Goal: Communication & Community: Ask a question

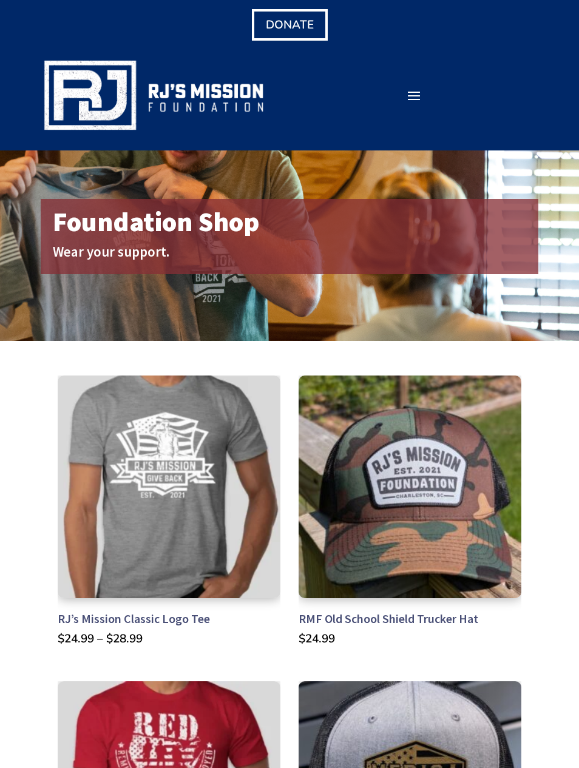
click at [416, 90] on span at bounding box center [413, 95] width 19 height 19
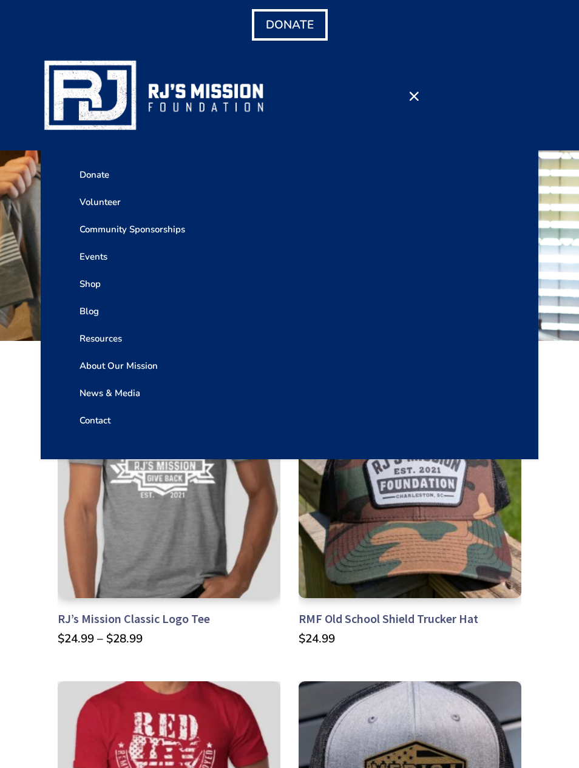
click at [100, 422] on link "Contact" at bounding box center [290, 420] width 448 height 27
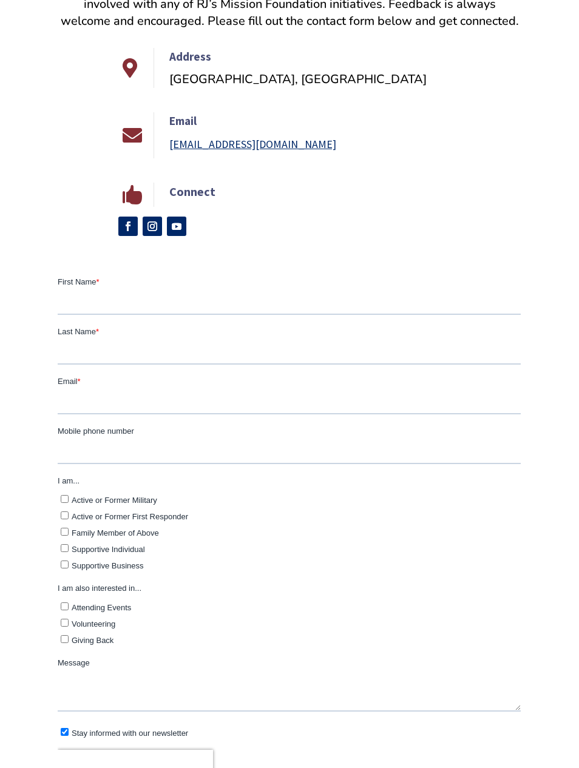
scroll to position [417, 0]
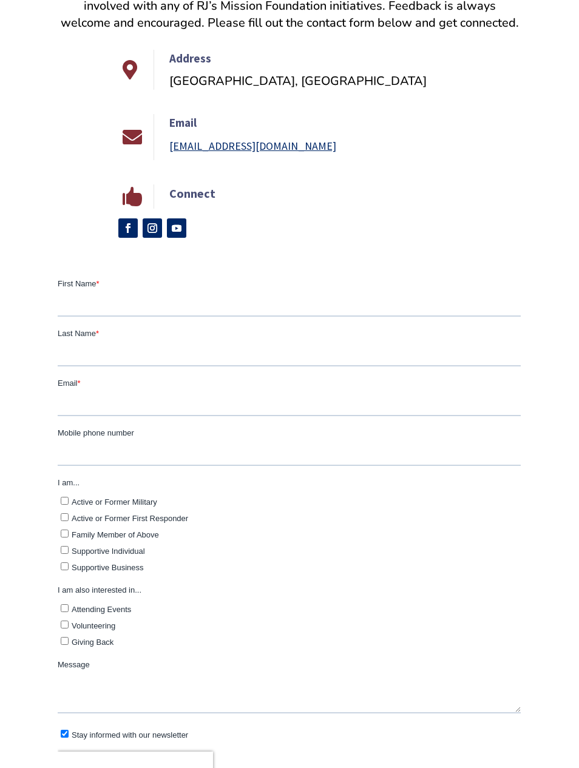
click at [100, 298] on input "First Name *" at bounding box center [289, 304] width 463 height 24
type input "[PERSON_NAME] and [PERSON_NAME]"
click at [140, 346] on input "Last Name *" at bounding box center [289, 354] width 463 height 24
type input "[PERSON_NAME]"
click at [106, 401] on input "Email *" at bounding box center [289, 404] width 463 height 24
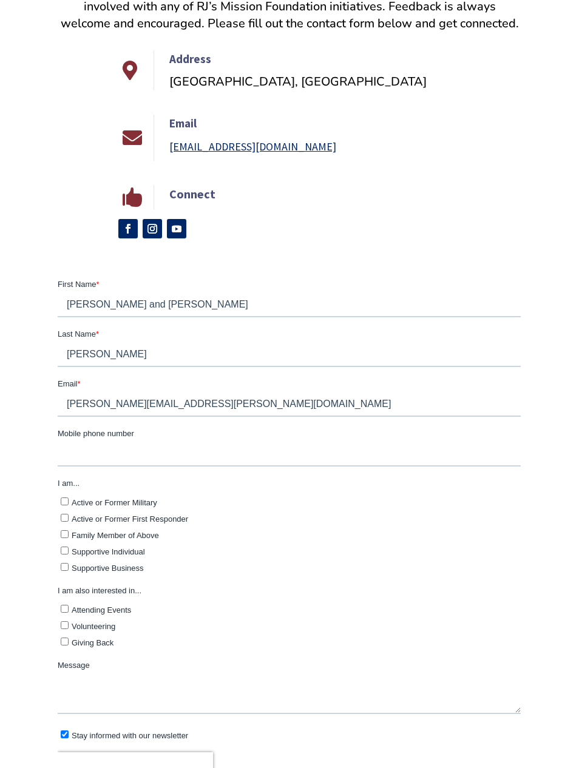
type input "[PERSON_NAME][EMAIL_ADDRESS][PERSON_NAME][DOMAIN_NAME]"
click at [132, 461] on input "Mobile phone number" at bounding box center [289, 454] width 463 height 24
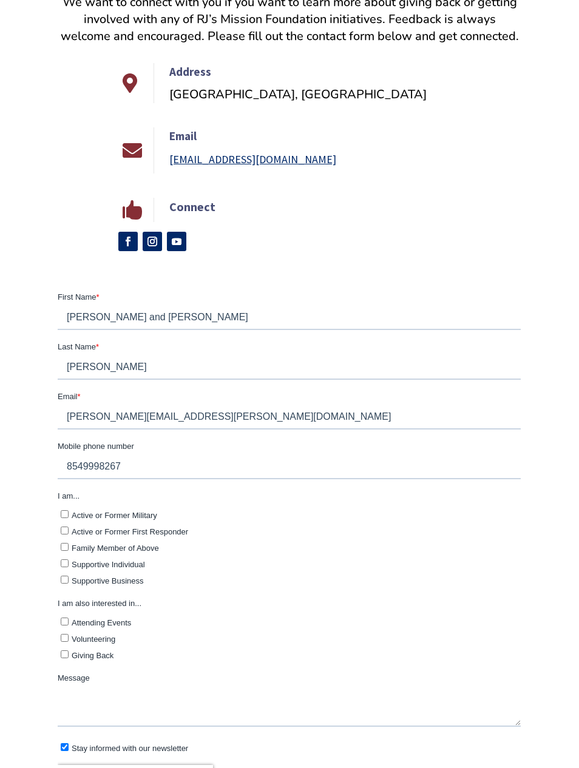
scroll to position [404, 0]
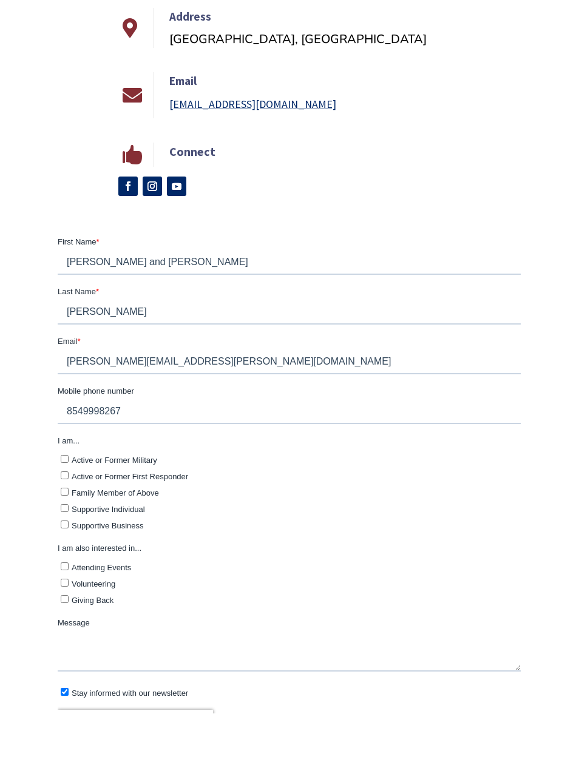
type input "8549998267"
click at [70, 455] on label "Active or Former Military" at bounding box center [291, 459] width 460 height 13
click at [69, 455] on input "Active or Former Military" at bounding box center [65, 459] width 8 height 8
checkbox input "true"
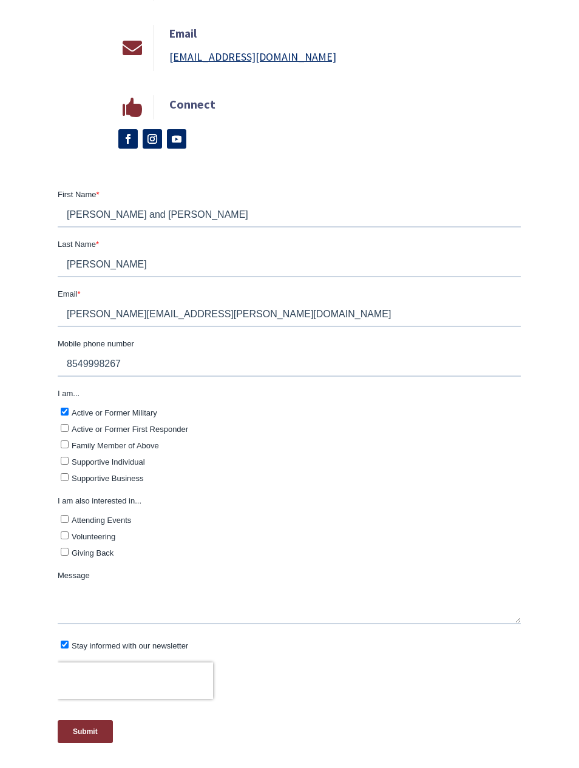
scroll to position [508, 0]
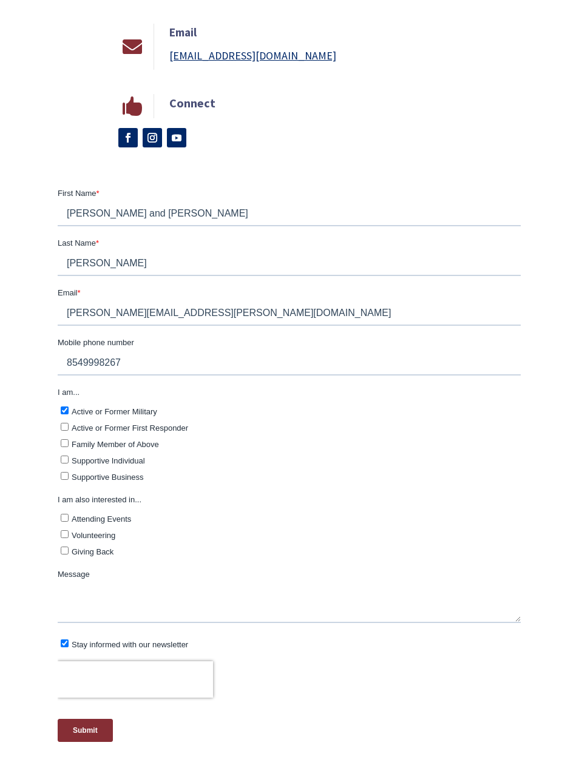
click at [70, 520] on label "Attending Events" at bounding box center [291, 517] width 460 height 13
click at [69, 520] on input "Attending Events" at bounding box center [65, 517] width 8 height 8
checkbox input "true"
click at [113, 619] on textarea "Message" at bounding box center [289, 602] width 463 height 40
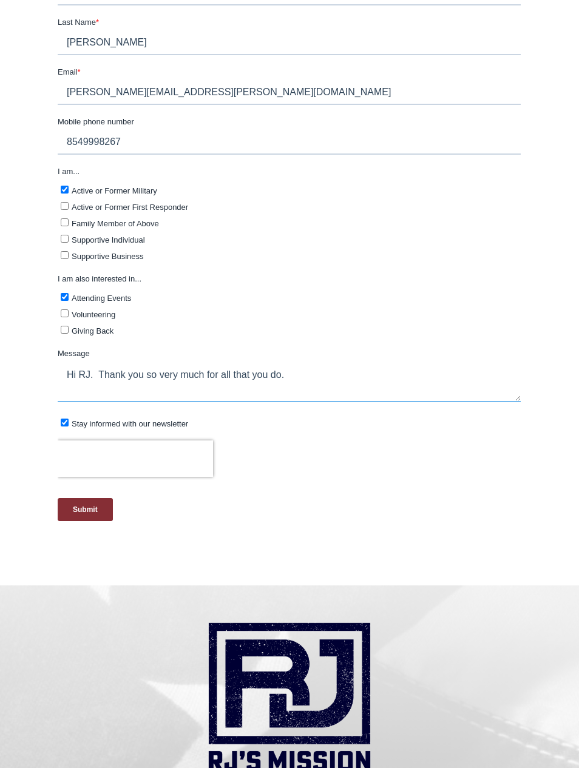
scroll to position [728, 0]
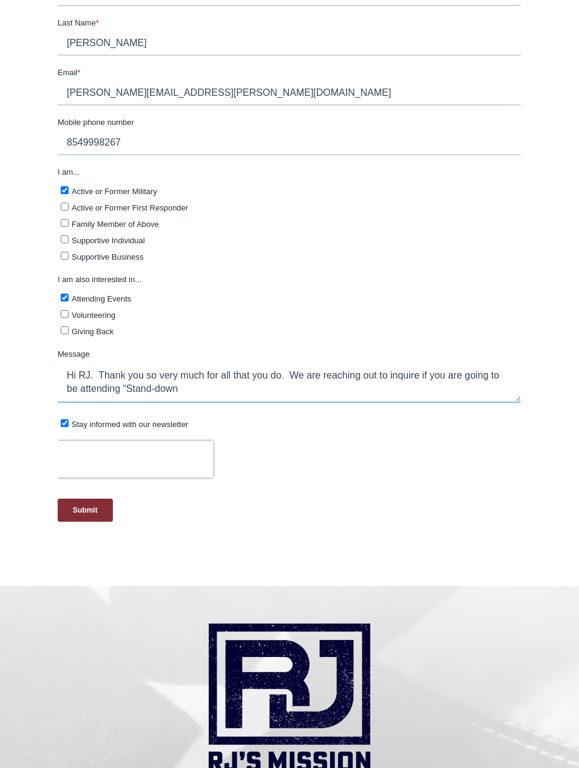
click at [129, 389] on textarea "Hi RJ. Thank you so very much for all that you do. We are reaching out to inqui…" at bounding box center [289, 383] width 463 height 40
click at [187, 399] on textarea "Hi RJ. Thank you so very much for all that you do. We are reaching out to inqui…" at bounding box center [289, 383] width 463 height 40
type textarea "Hi RJ. Thank you so very much for all that you do. We are reaching out to inqui…"
click at [87, 509] on input "Submit" at bounding box center [85, 510] width 55 height 23
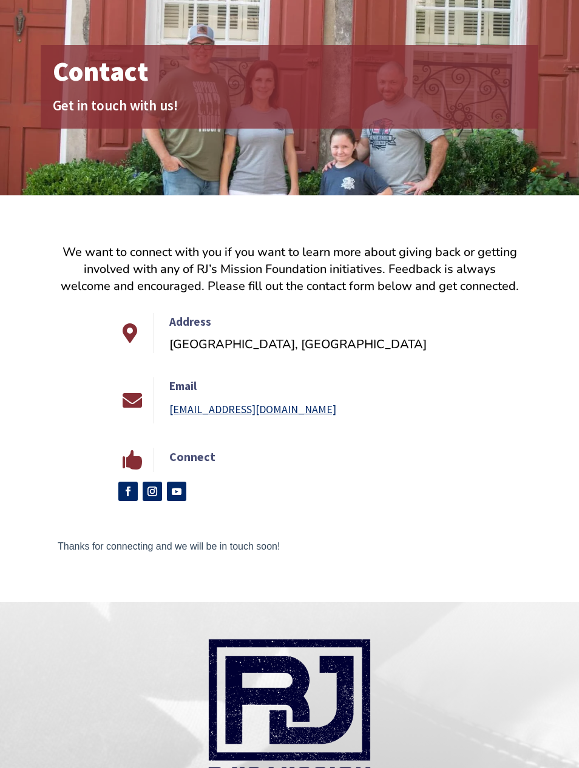
scroll to position [0, 0]
